Goal: Task Accomplishment & Management: Manage account settings

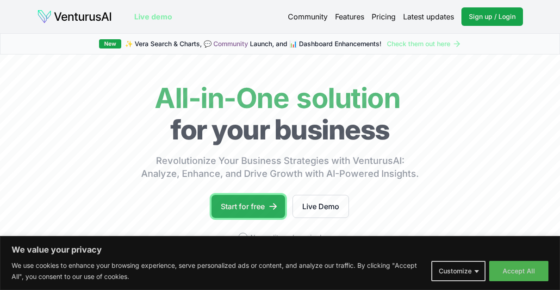
click at [260, 202] on link "Start for free" at bounding box center [248, 206] width 74 height 23
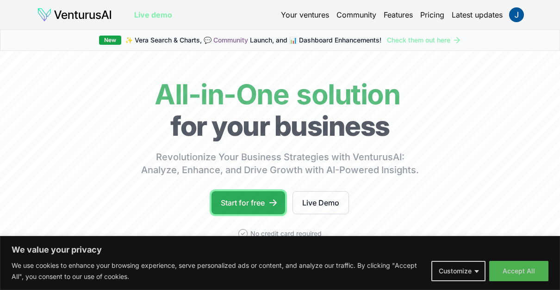
click at [236, 206] on link "Start for free" at bounding box center [248, 202] width 74 height 23
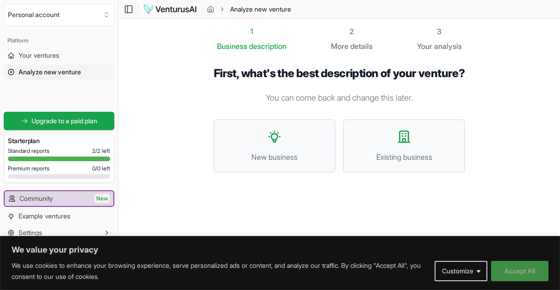
click at [512, 274] on button "Accept All" at bounding box center [519, 271] width 57 height 20
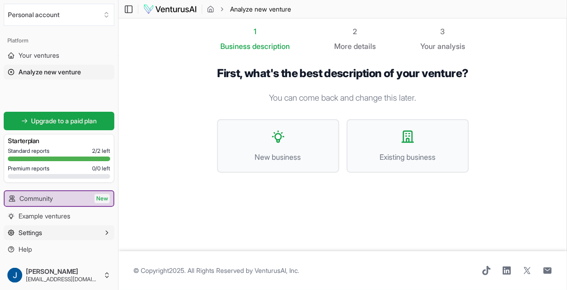
click at [91, 230] on button "Settings" at bounding box center [59, 233] width 111 height 15
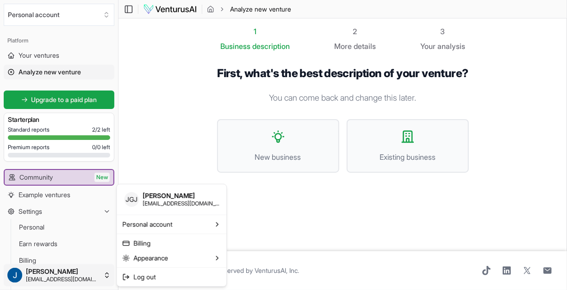
click at [60, 279] on html "We value your privacy We use cookies to enhance your browsing experience, serve…" at bounding box center [283, 145] width 567 height 290
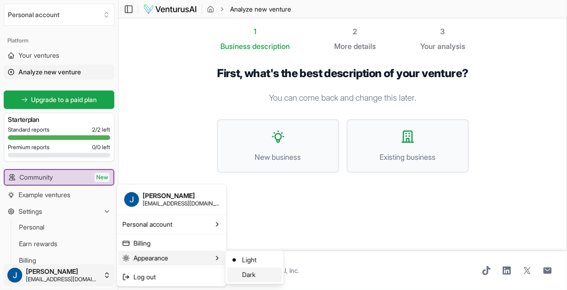
click at [252, 269] on div "Dark" at bounding box center [254, 275] width 55 height 15
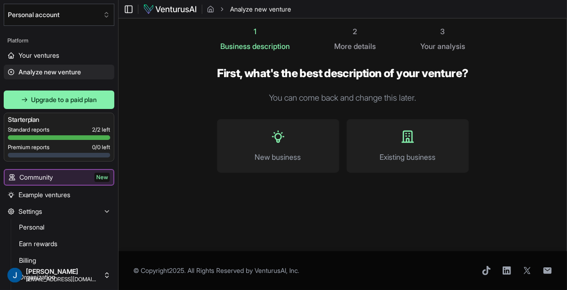
click at [192, 139] on div "1 Business description 2 More details 3 Your analysis First, what's the best de…" at bounding box center [342, 135] width 311 height 218
click at [111, 213] on button "Settings" at bounding box center [59, 211] width 111 height 15
